Goal: Information Seeking & Learning: Learn about a topic

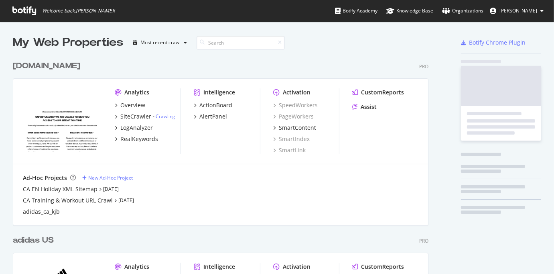
scroll to position [356, 415]
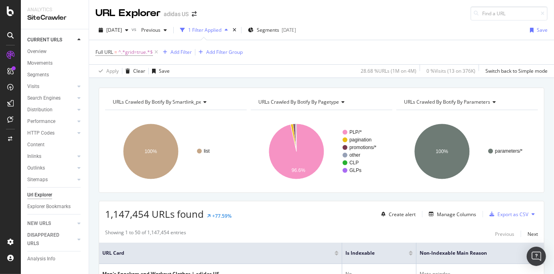
click at [166, 99] on span "URLs Crawled By Botify By smartlink_px" at bounding box center [157, 101] width 88 height 7
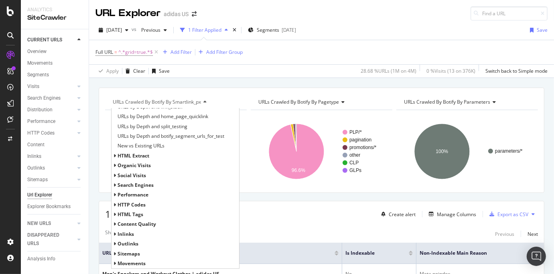
scroll to position [45, 0]
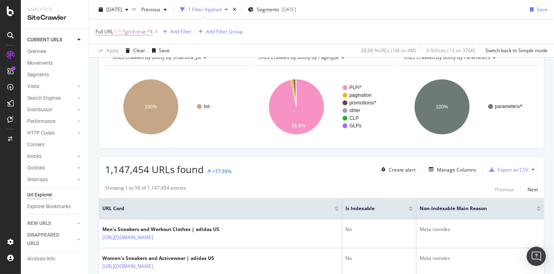
click at [275, 176] on div "1,147,454 URLs found +77.59% Create alert Manage Columns Export as CSV" at bounding box center [321, 167] width 445 height 20
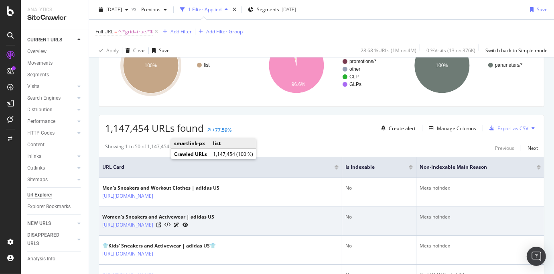
scroll to position [134, 0]
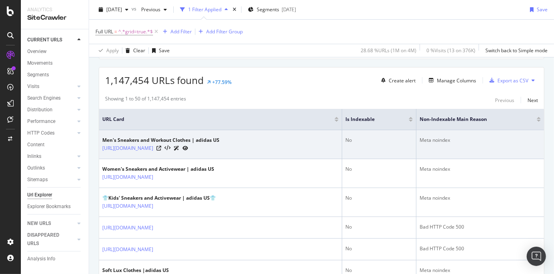
click at [179, 149] on icon at bounding box center [177, 148] width 6 height 5
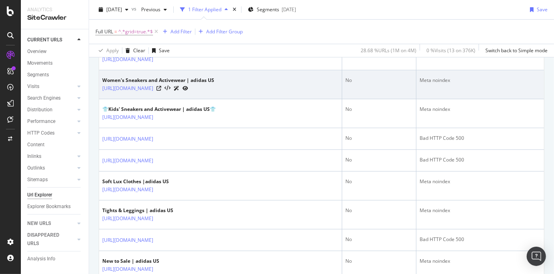
scroll to position [223, 0]
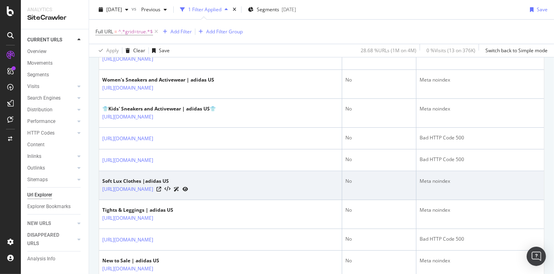
click at [179, 189] on icon at bounding box center [177, 189] width 6 height 5
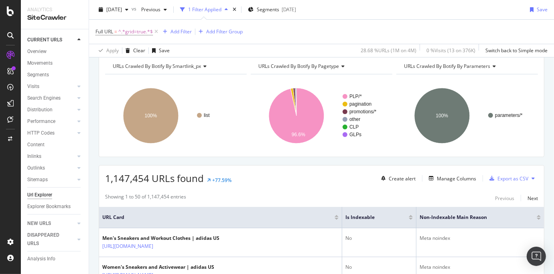
scroll to position [45, 0]
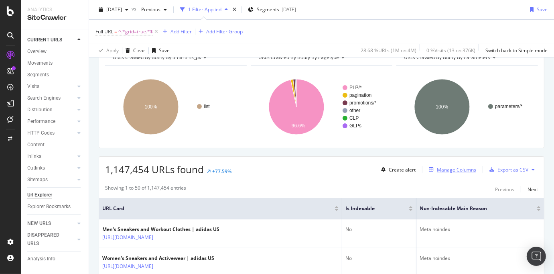
click at [450, 170] on div "Manage Columns" at bounding box center [456, 169] width 39 height 7
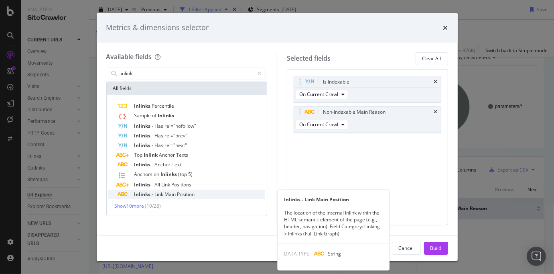
type input "inlink"
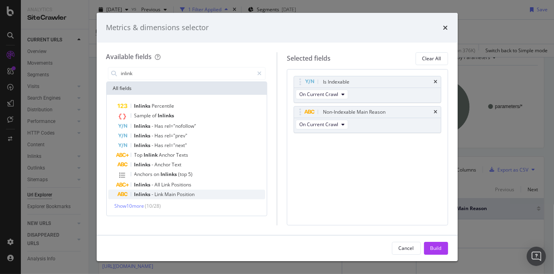
click at [157, 196] on span "Link" at bounding box center [160, 194] width 10 height 7
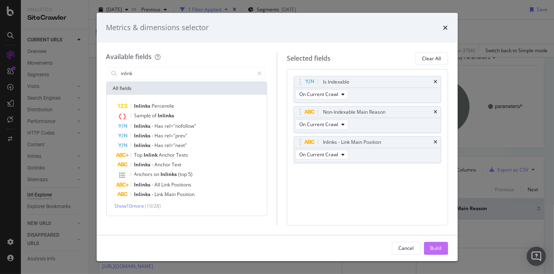
click at [434, 249] on div "Build" at bounding box center [436, 247] width 11 height 7
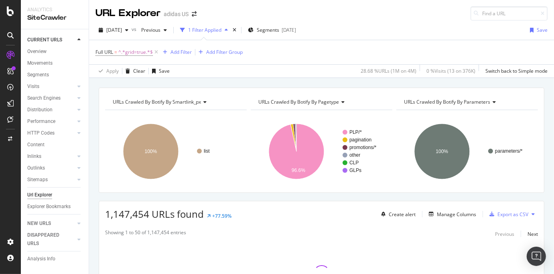
scroll to position [75, 0]
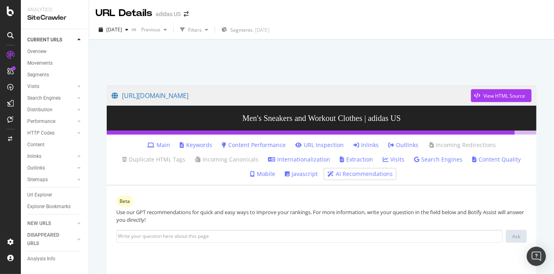
scroll to position [89, 0]
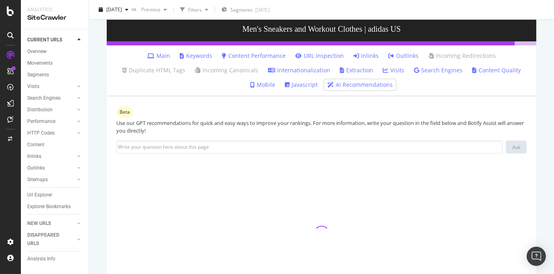
click at [354, 54] on link "Inlinks" at bounding box center [366, 56] width 25 height 8
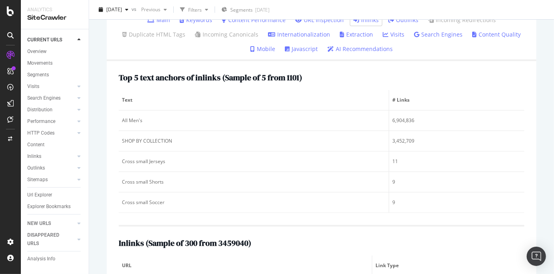
scroll to position [134, 0]
